Goal: Find specific page/section: Find specific page/section

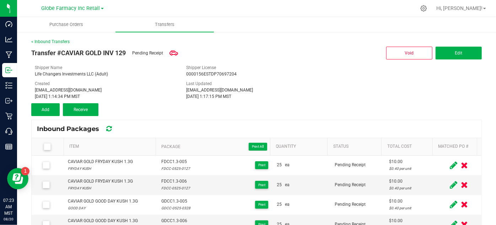
scroll to position [38, 0]
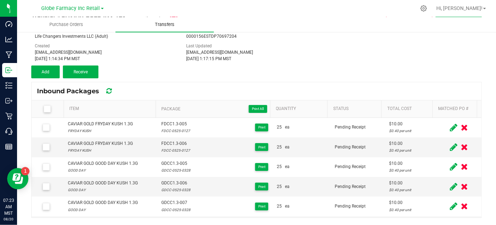
click at [157, 21] on span "Transfers" at bounding box center [164, 24] width 39 height 6
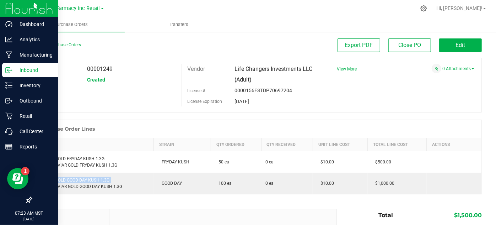
click at [15, 71] on p "Inbound" at bounding box center [33, 70] width 43 height 9
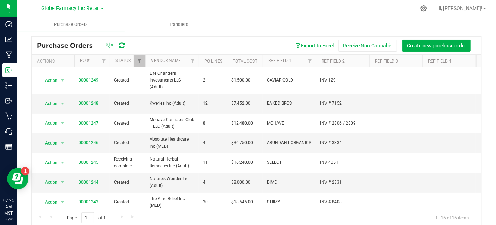
scroll to position [27, 0]
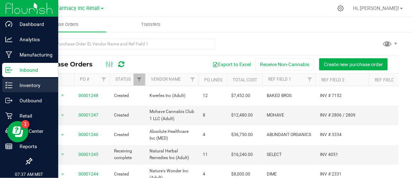
click at [20, 84] on p "Inventory" at bounding box center [33, 85] width 43 height 9
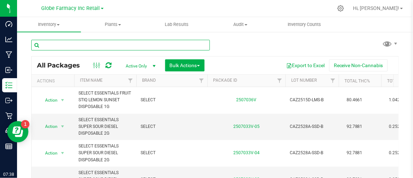
click at [63, 47] on input "text" at bounding box center [120, 45] width 179 height 11
type input "GRATEFUL BREATH"
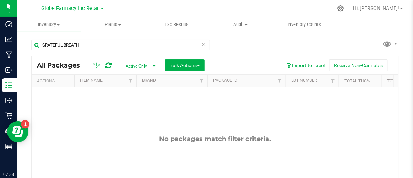
click at [140, 66] on span "Active Only" at bounding box center [139, 66] width 39 height 10
click at [134, 109] on li "All" at bounding box center [139, 109] width 38 height 11
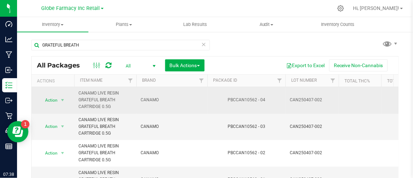
click at [236, 102] on div "PBCCAN10562 - 04" at bounding box center [246, 100] width 80 height 7
click at [236, 100] on div "PBCCAN10562 - 04" at bounding box center [246, 100] width 80 height 7
copy div "PBCCAN10562"
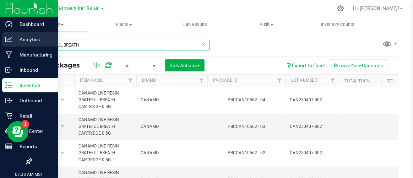
drag, startPoint x: 81, startPoint y: 47, endPoint x: 0, endPoint y: 38, distance: 81.1
click at [13, 40] on div "Dashboard Analytics Manufacturing Inbound Inventory Outbound Retail Call Center…" at bounding box center [206, 89] width 413 height 178
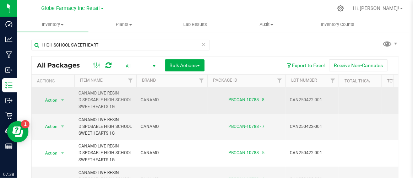
drag, startPoint x: 227, startPoint y: 100, endPoint x: 258, endPoint y: 104, distance: 31.5
click at [258, 104] on td "PBCCAN-10788 - 8" at bounding box center [247, 100] width 78 height 27
copy link "PBCCAN-10788"
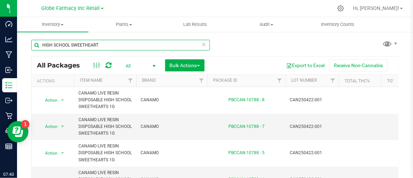
drag, startPoint x: 102, startPoint y: 48, endPoint x: -6, endPoint y: 48, distance: 108.0
click at [0, 48] on html "Dashboard Analytics Manufacturing Inbound Inventory Outbound Retail Call Center…" at bounding box center [206, 89] width 413 height 178
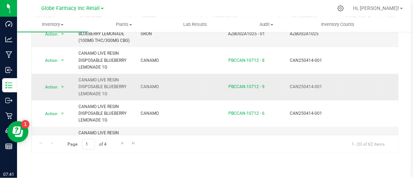
scroll to position [194, 0]
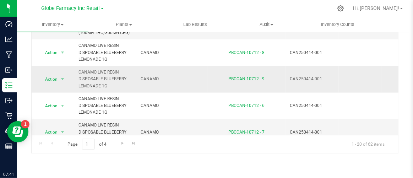
drag, startPoint x: 227, startPoint y: 77, endPoint x: 257, endPoint y: 80, distance: 29.3
click at [257, 80] on div "PBCCAN-10712 - 9" at bounding box center [246, 79] width 80 height 7
click at [259, 84] on td "PBCCAN-10712 - 9" at bounding box center [247, 79] width 78 height 27
drag, startPoint x: 227, startPoint y: 77, endPoint x: 258, endPoint y: 82, distance: 31.7
click at [258, 82] on td "PBCCAN-10712 - 9" at bounding box center [247, 79] width 78 height 27
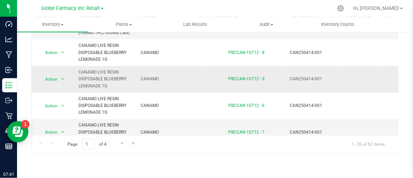
copy link "PBCCAN-10712"
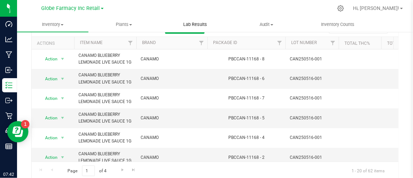
scroll to position [0, 0]
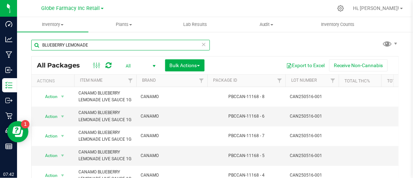
click at [0, 36] on html "Dashboard Analytics Manufacturing Inbound Inventory Outbound Retail Call Center…" at bounding box center [206, 89] width 413 height 178
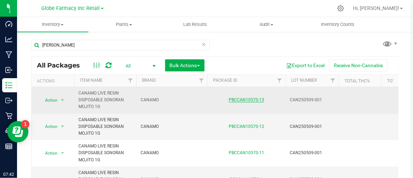
drag, startPoint x: 228, startPoint y: 100, endPoint x: 258, endPoint y: 101, distance: 29.8
click at [258, 101] on div "PBCCAN10570-13" at bounding box center [246, 100] width 80 height 7
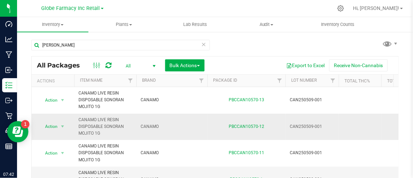
copy link "PBCCAN10570"
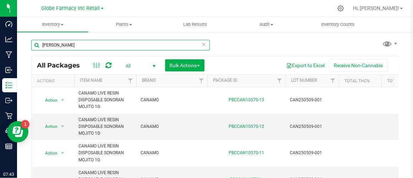
drag, startPoint x: 87, startPoint y: 48, endPoint x: 17, endPoint y: 63, distance: 72.0
click at [17, 63] on div "SONORAN MOJITO All Packages All Active Only Lab Samples Locked All Bulk Actions…" at bounding box center [215, 139] width 396 height 217
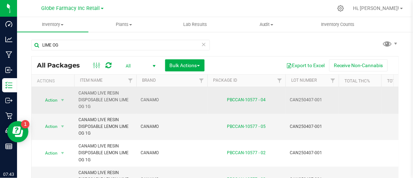
drag, startPoint x: 226, startPoint y: 97, endPoint x: 257, endPoint y: 104, distance: 31.4
click at [257, 104] on td "PBCCAN-10577 - 04" at bounding box center [247, 100] width 78 height 27
copy link "PBCCAN-10577"
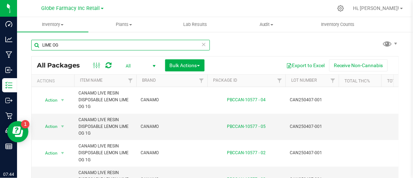
drag, startPoint x: 74, startPoint y: 44, endPoint x: -8, endPoint y: 47, distance: 82.1
click at [0, 47] on html "Dashboard Analytics Manufacturing Inbound Inventory Outbound Retail Call Center…" at bounding box center [206, 89] width 413 height 178
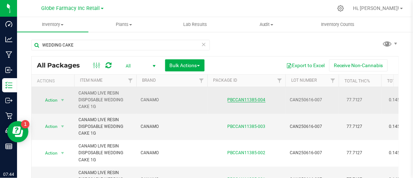
drag, startPoint x: 225, startPoint y: 100, endPoint x: 256, endPoint y: 100, distance: 30.6
click at [256, 100] on div "PBCCAN11385-004" at bounding box center [246, 100] width 80 height 7
copy link "PBCCAN11385"
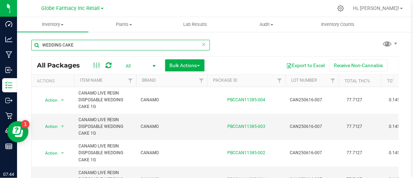
drag, startPoint x: 116, startPoint y: 45, endPoint x: -43, endPoint y: 55, distance: 159.5
click at [0, 55] on html "Dashboard Analytics Manufacturing Inbound Inventory Outbound Retail Call Center…" at bounding box center [206, 89] width 413 height 178
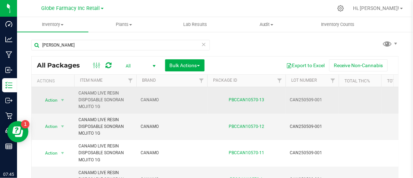
drag, startPoint x: 226, startPoint y: 97, endPoint x: 258, endPoint y: 104, distance: 32.4
click at [258, 104] on td "PBCCAN10570-13" at bounding box center [247, 100] width 78 height 27
copy link "PBCCAN10570"
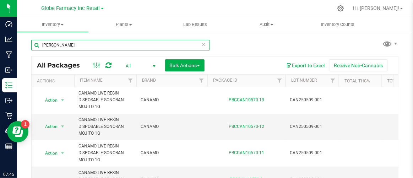
drag, startPoint x: 80, startPoint y: 46, endPoint x: -10, endPoint y: 38, distance: 89.8
click at [0, 38] on html "Dashboard Analytics Manufacturing Inbound Inventory Outbound Retail Call Center…" at bounding box center [206, 89] width 413 height 178
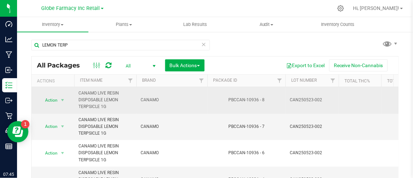
drag, startPoint x: 227, startPoint y: 98, endPoint x: 258, endPoint y: 104, distance: 31.1
click at [258, 104] on td "PBCCAN-10936 - 8" at bounding box center [247, 100] width 78 height 27
copy div "PBCCAN-10936"
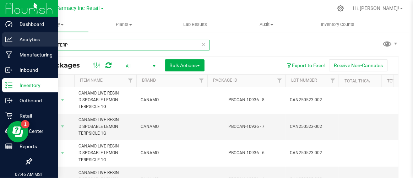
drag, startPoint x: 80, startPoint y: 43, endPoint x: 13, endPoint y: 34, distance: 67.4
click at [14, 34] on div "Dashboard Analytics Manufacturing Inbound Inventory Outbound Retail Call Center…" at bounding box center [206, 89] width 413 height 178
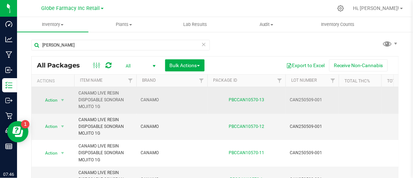
drag, startPoint x: 227, startPoint y: 100, endPoint x: 258, endPoint y: 104, distance: 31.1
click at [258, 104] on td "PBCCAN10570-13" at bounding box center [247, 100] width 78 height 27
copy link "PBCCAN10570"
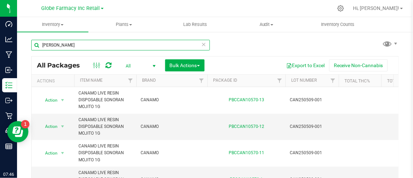
drag, startPoint x: 89, startPoint y: 48, endPoint x: 23, endPoint y: 42, distance: 65.7
click at [23, 42] on div "SONORAN MOJITO All Packages All Active Only Lab Samples Locked All Bulk Actions…" at bounding box center [215, 139] width 396 height 217
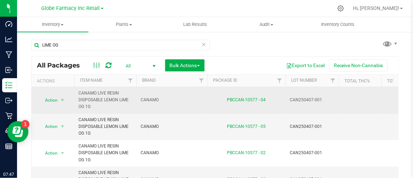
drag, startPoint x: 225, startPoint y: 102, endPoint x: 257, endPoint y: 104, distance: 32.8
click at [257, 104] on td "PBCCAN-10577 - 04" at bounding box center [247, 100] width 78 height 27
copy link "PBCCAN-10577"
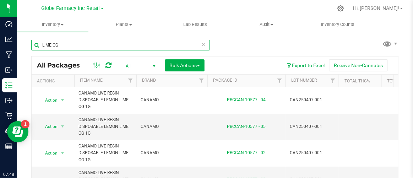
drag, startPoint x: 60, startPoint y: 47, endPoint x: 20, endPoint y: 40, distance: 40.0
click at [20, 40] on div "LIME OG All Packages All Active Only Lab Samples Locked All Bulk Actions Add to…" at bounding box center [215, 139] width 396 height 217
type input "BLUEBERRY LEMONADE"
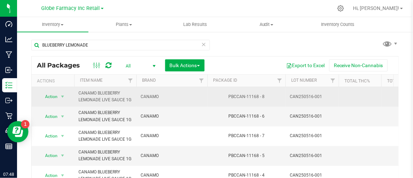
drag, startPoint x: 226, startPoint y: 94, endPoint x: 258, endPoint y: 98, distance: 31.9
click at [258, 98] on div "PBCCAN-11168 - 8" at bounding box center [246, 96] width 80 height 7
